Goal: Task Accomplishment & Management: Complete application form

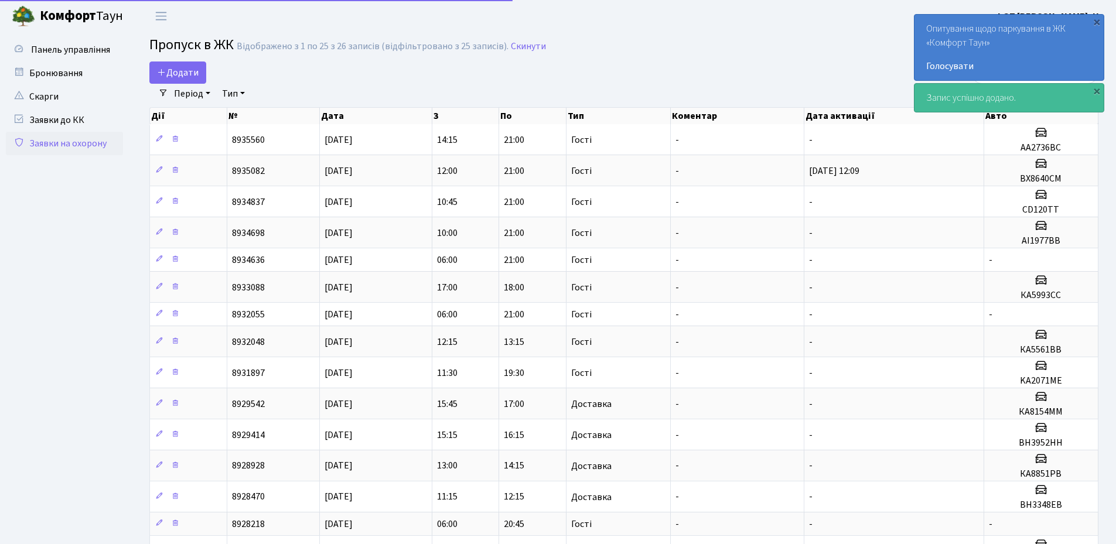
select select "25"
click at [1099, 90] on div "×" at bounding box center [1097, 91] width 12 height 12
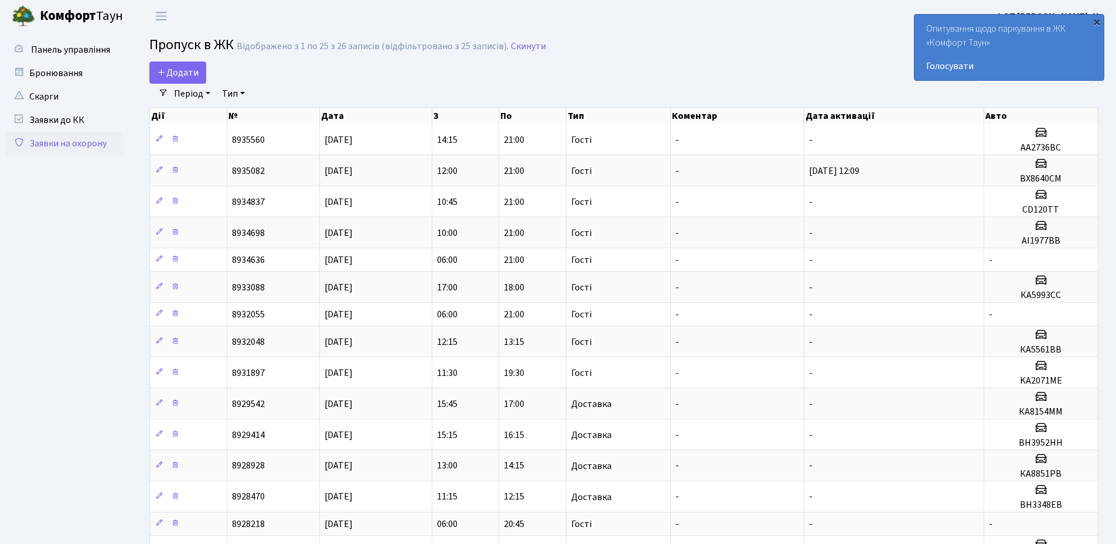
click at [1096, 23] on div "×" at bounding box center [1097, 22] width 12 height 12
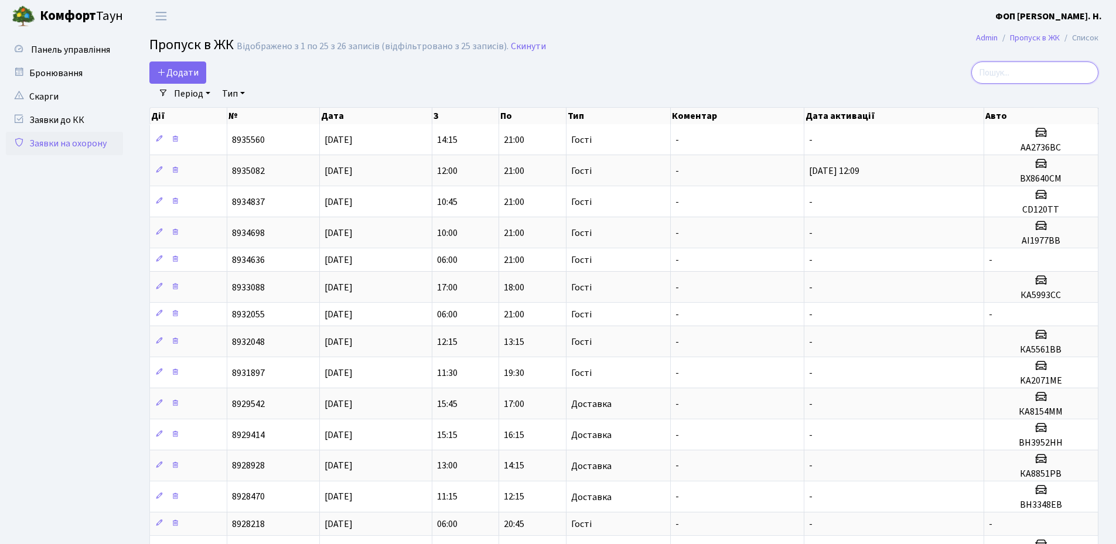
click at [1051, 73] on input "search" at bounding box center [1034, 72] width 127 height 22
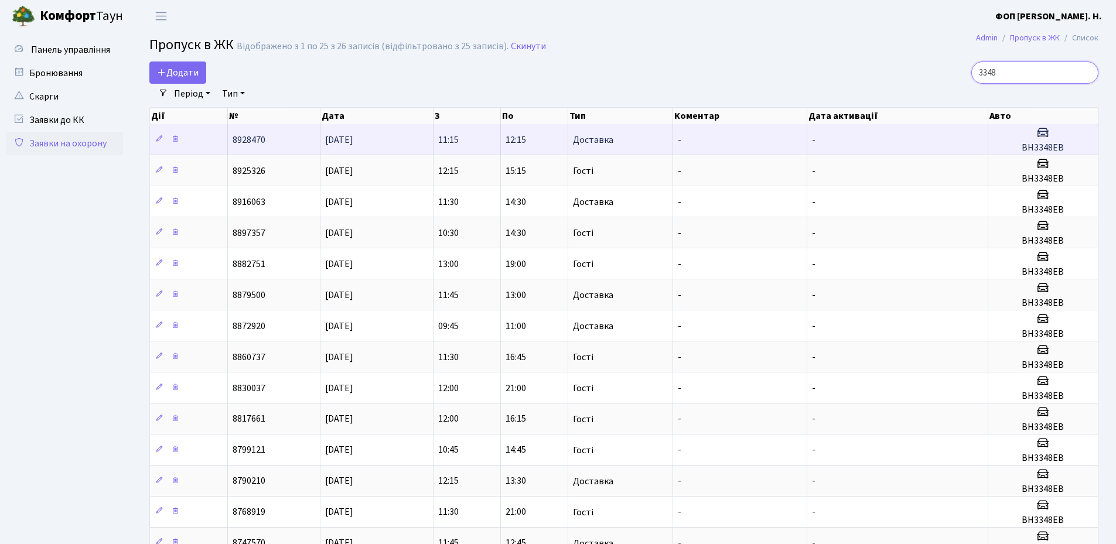
type input "3348"
drag, startPoint x: 1064, startPoint y: 149, endPoint x: 1021, endPoint y: 147, distance: 42.8
click at [1021, 147] on h5 "ВН3348ЕВ" at bounding box center [1043, 147] width 100 height 11
copy h5 "ВН3348ЕВ"
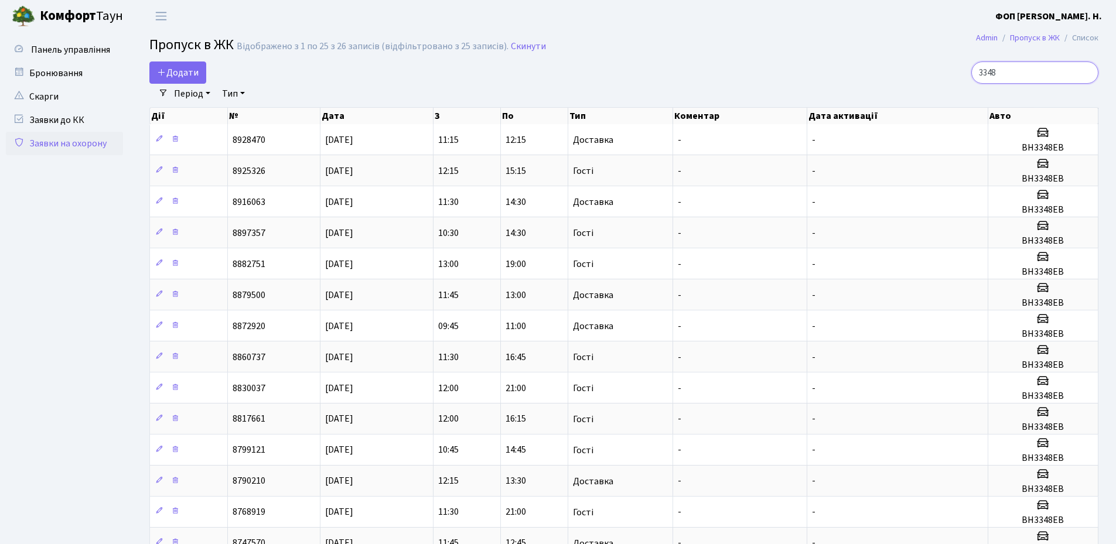
click at [1041, 70] on input "3348" at bounding box center [1034, 72] width 127 height 22
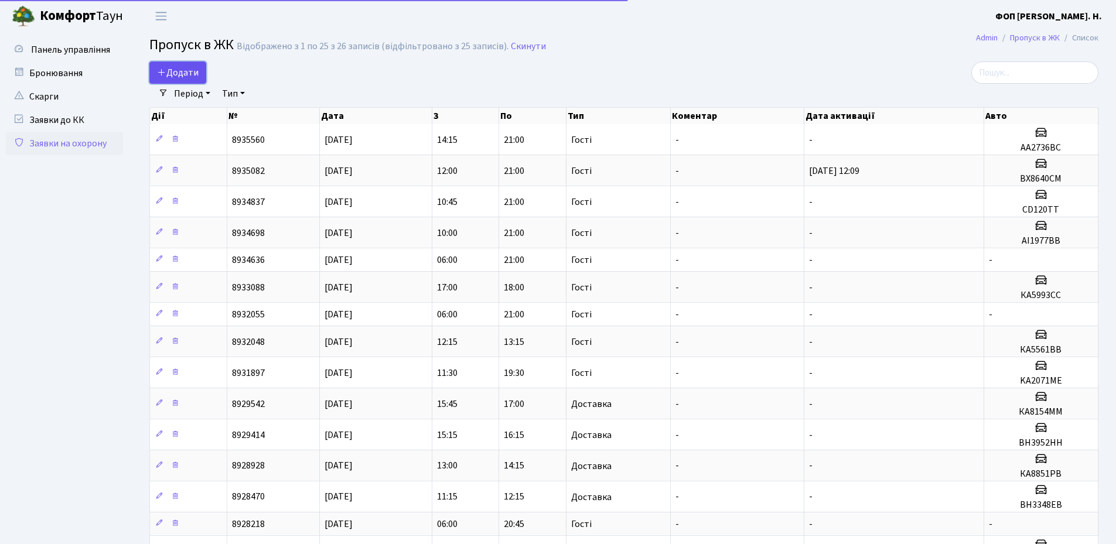
click at [191, 71] on span "Додати" at bounding box center [178, 72] width 42 height 13
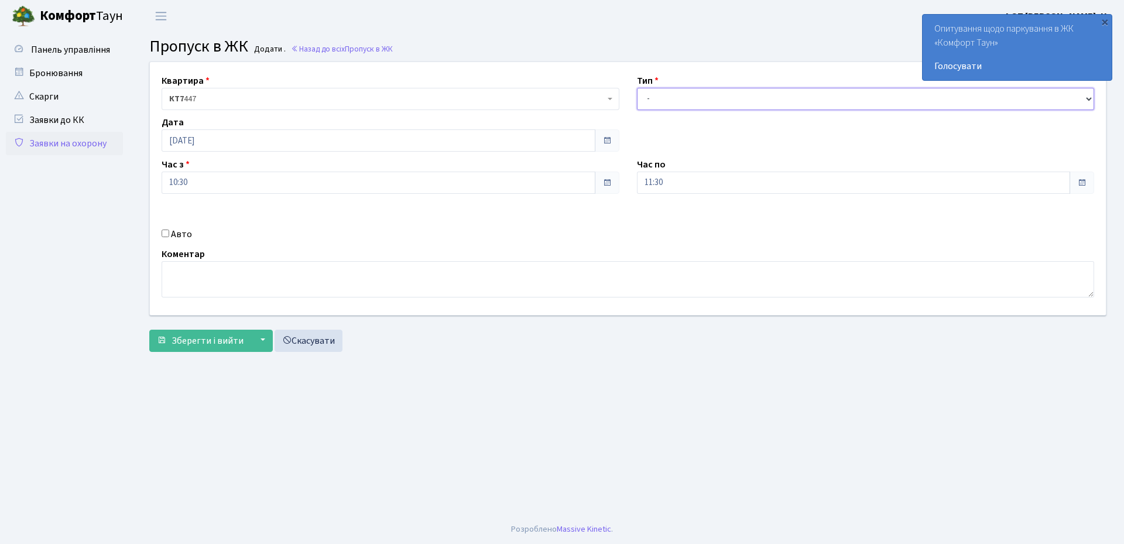
drag, startPoint x: 683, startPoint y: 93, endPoint x: 683, endPoint y: 110, distance: 17.0
click at [683, 95] on select "- Доставка Таксі Гості Сервіс" at bounding box center [866, 99] width 458 height 22
select select "3"
click at [637, 88] on select "- Доставка Таксі Гості Сервіс" at bounding box center [866, 99] width 458 height 22
click at [668, 186] on input "11:30" at bounding box center [854, 183] width 434 height 22
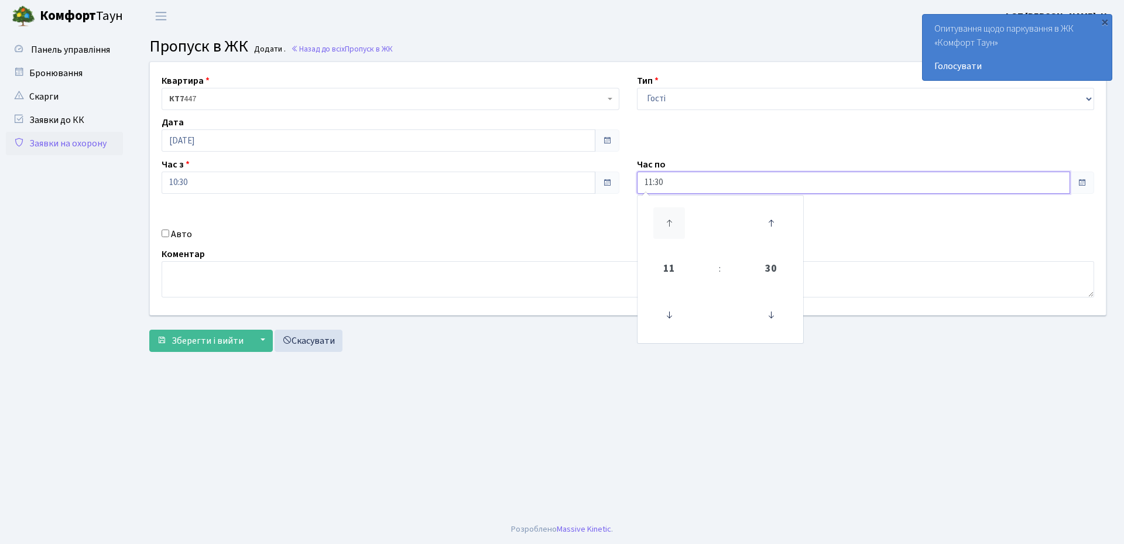
click at [666, 218] on icon at bounding box center [670, 223] width 32 height 32
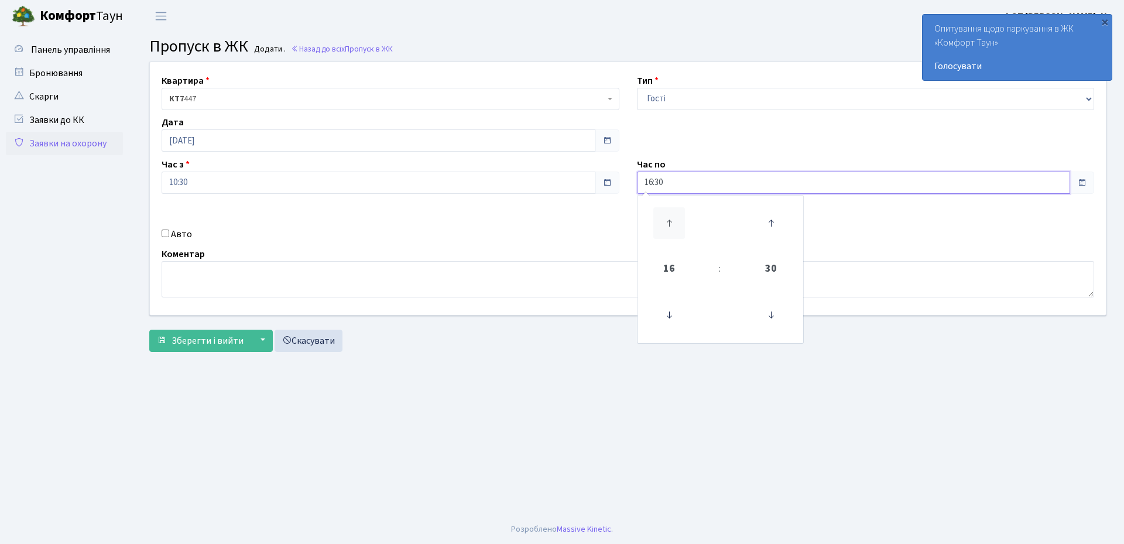
click at [666, 218] on icon at bounding box center [670, 223] width 32 height 32
type input "18:30"
click at [174, 234] on label "Авто" at bounding box center [181, 234] width 21 height 14
click at [169, 234] on input "Авто" at bounding box center [166, 234] width 8 height 8
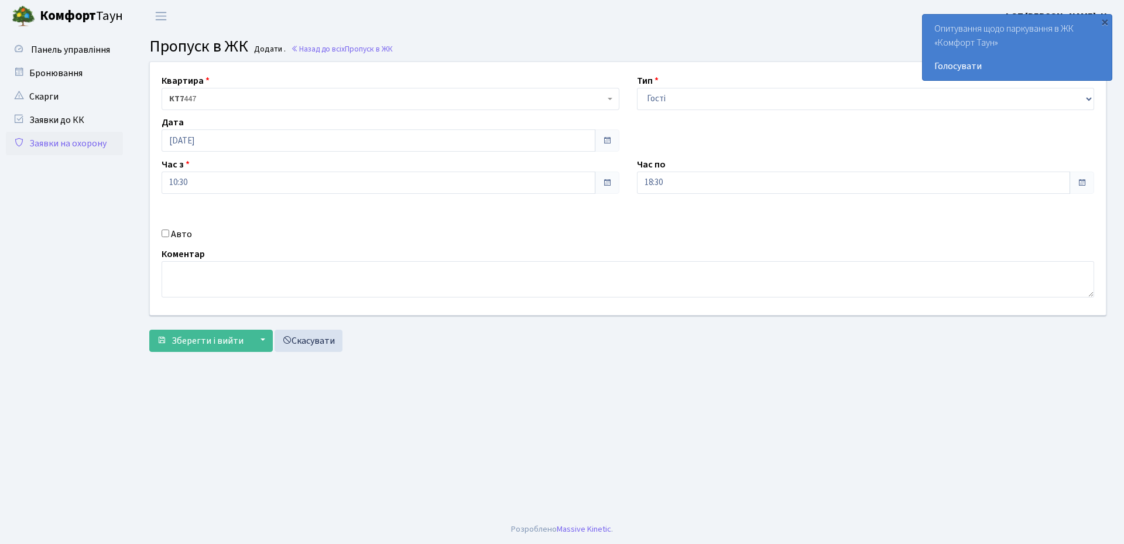
checkbox input "true"
paste input "ВН3348ЕВ"
type input "ВН3348ЕВ"
click at [173, 344] on span "Зберегти і вийти" at bounding box center [208, 340] width 72 height 13
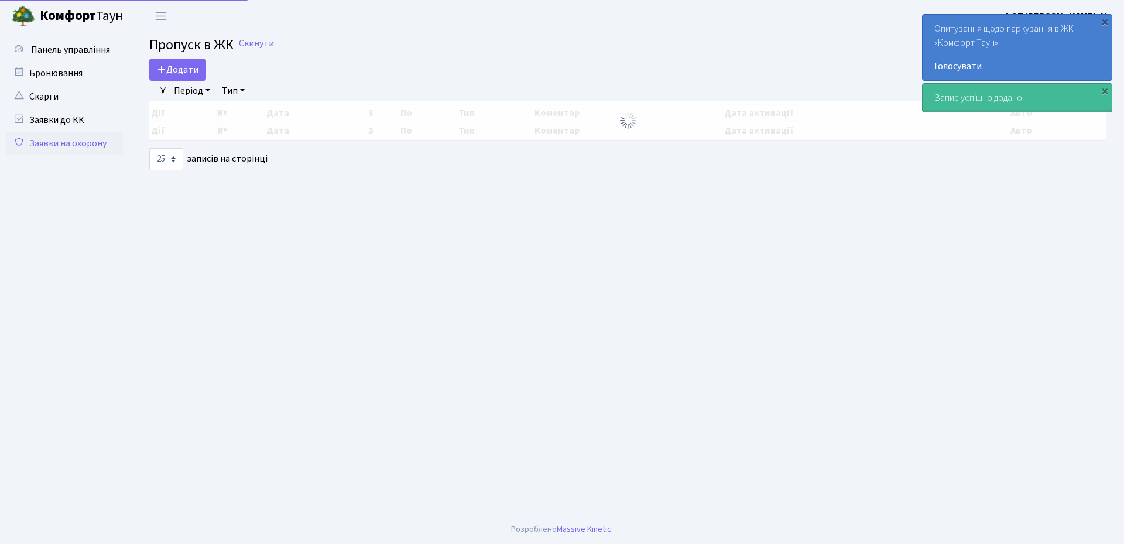
select select "25"
